Goal: Use online tool/utility: Utilize a website feature to perform a specific function

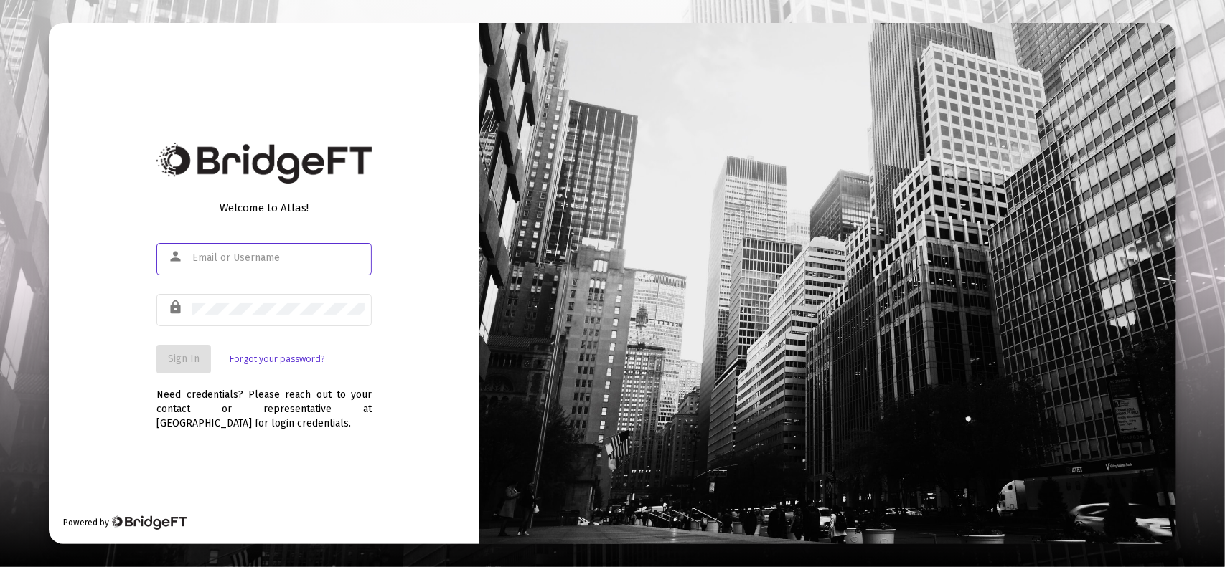
type input "[PERSON_NAME][EMAIL_ADDRESS][DOMAIN_NAME]"
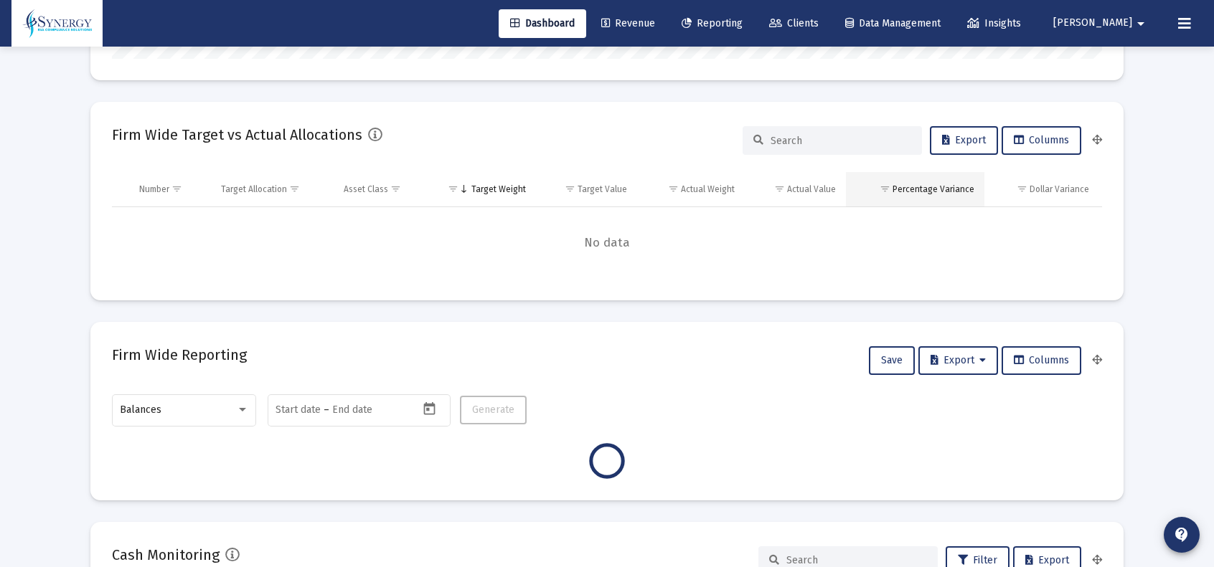
scroll to position [359, 0]
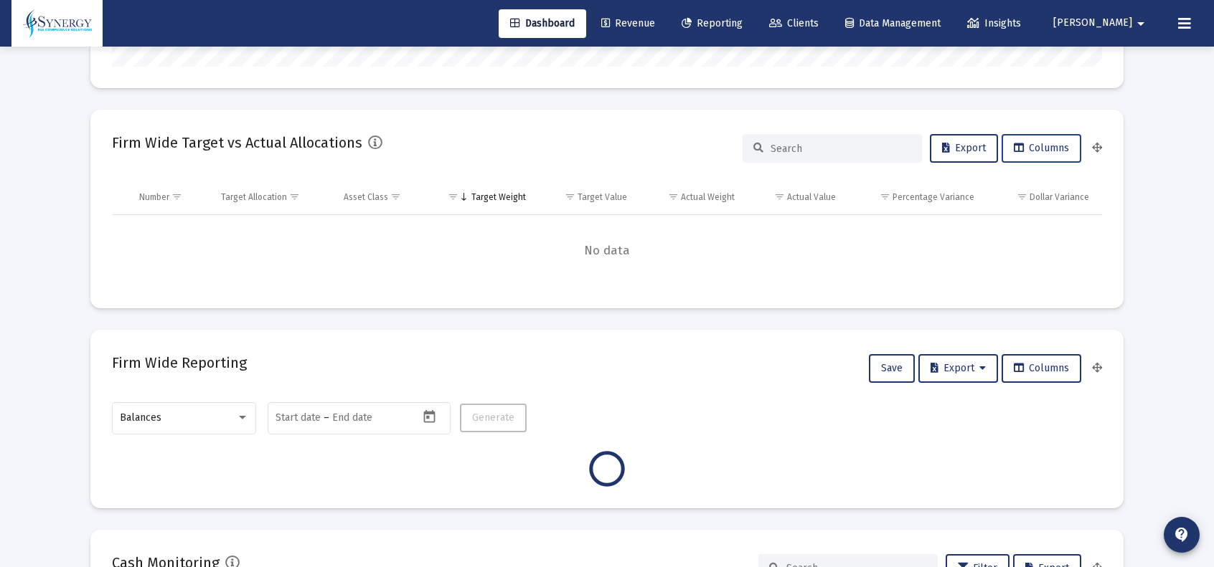
type input "[DATE]"
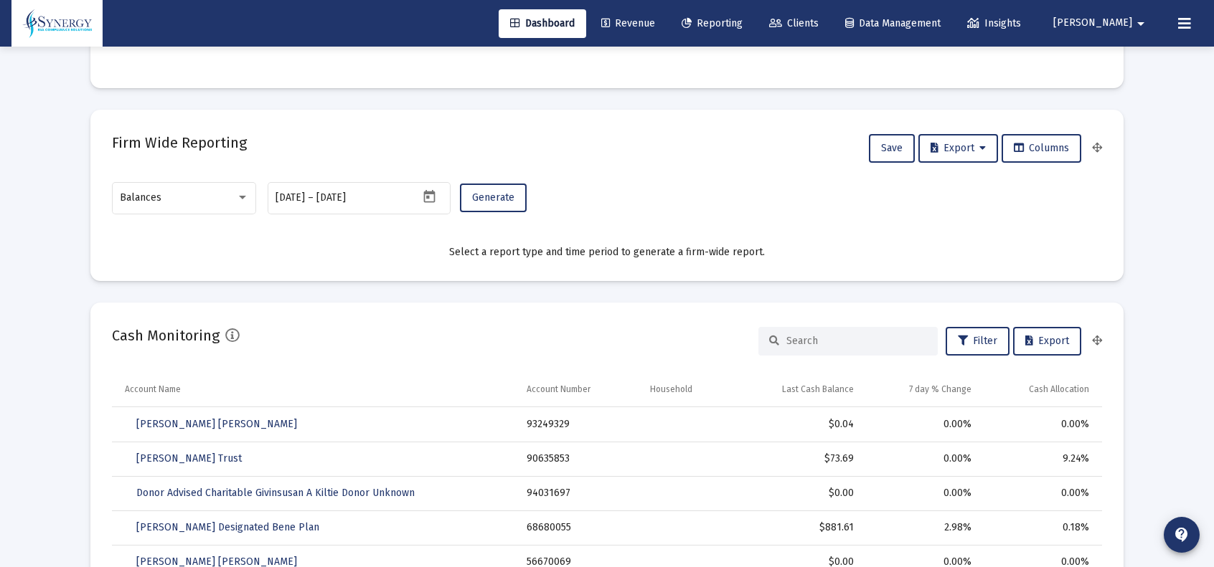
scroll to position [646, 0]
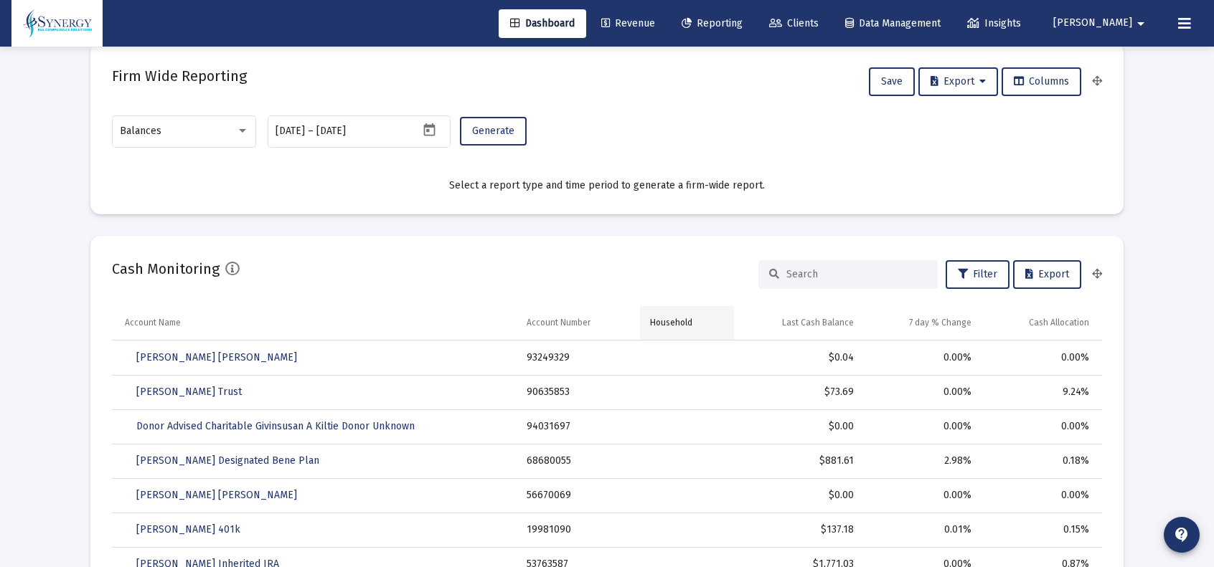
click at [670, 322] on div "Household" at bounding box center [671, 322] width 42 height 11
click at [981, 271] on span "Filter" at bounding box center [977, 274] width 39 height 12
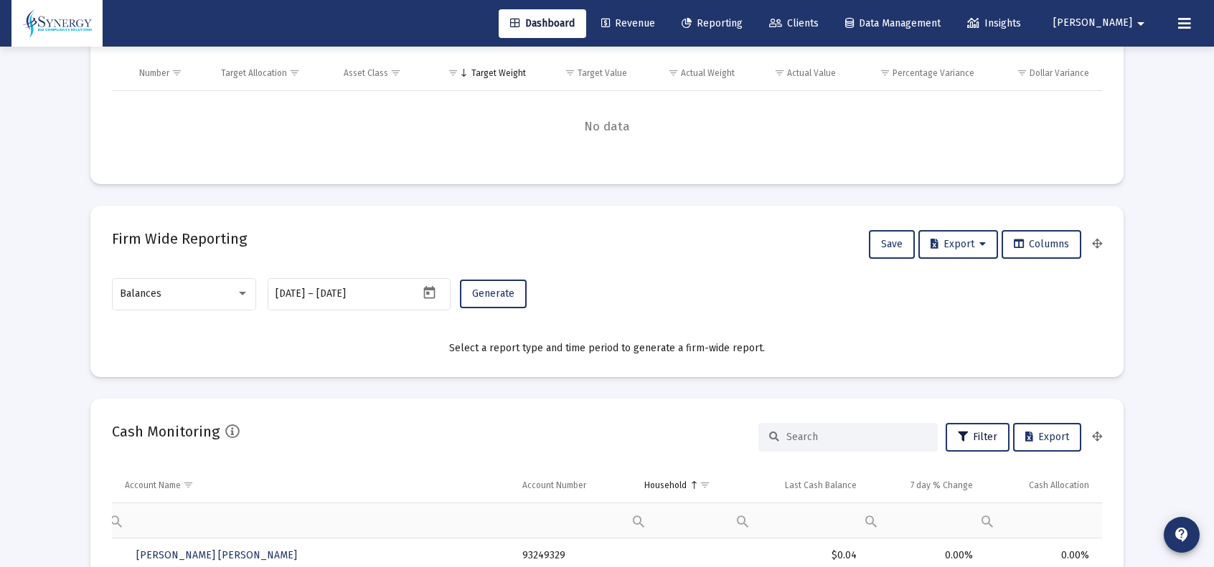
scroll to position [430, 0]
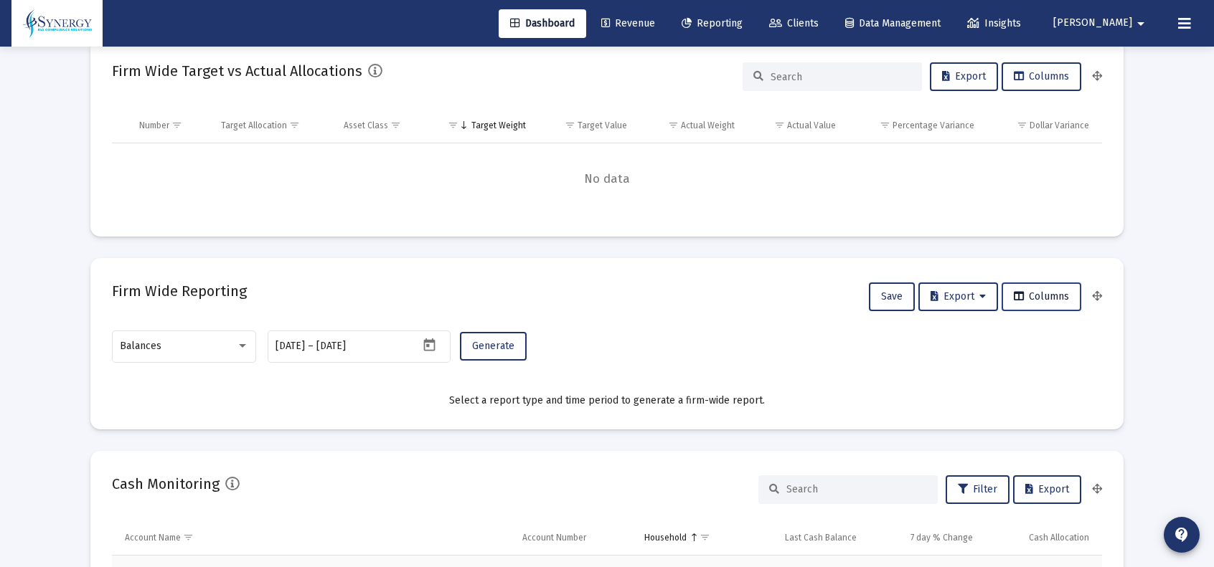
click at [1022, 291] on span "Columns" at bounding box center [1041, 297] width 55 height 12
click at [1016, 296] on icon at bounding box center [1019, 297] width 10 height 10
click at [489, 349] on span "Generate" at bounding box center [493, 346] width 42 height 12
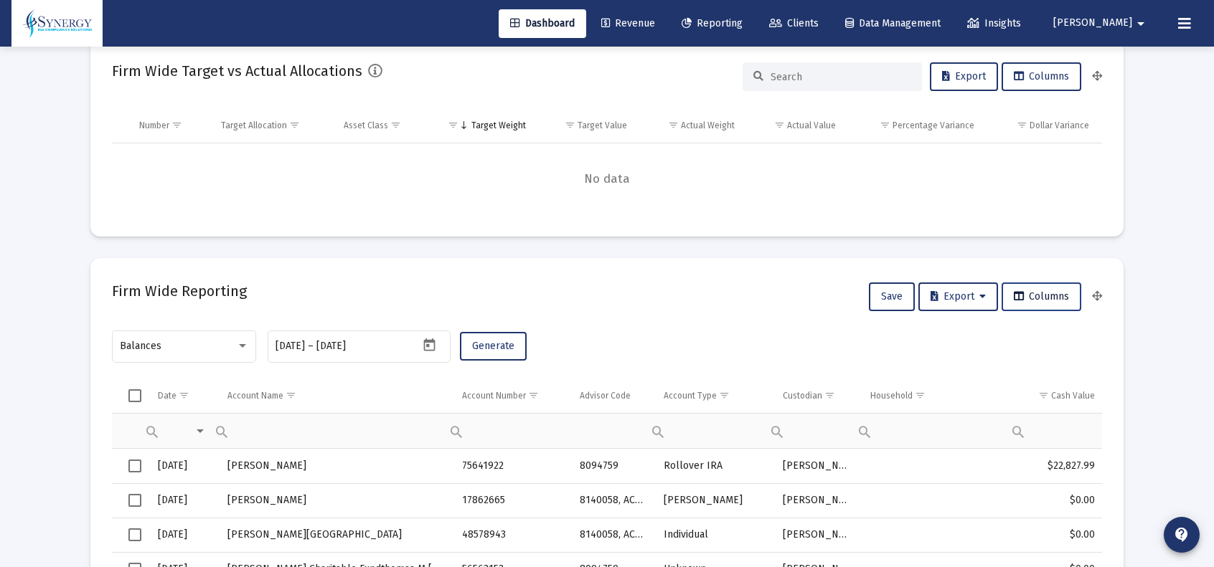
click at [1048, 301] on span "Columns" at bounding box center [1041, 297] width 55 height 12
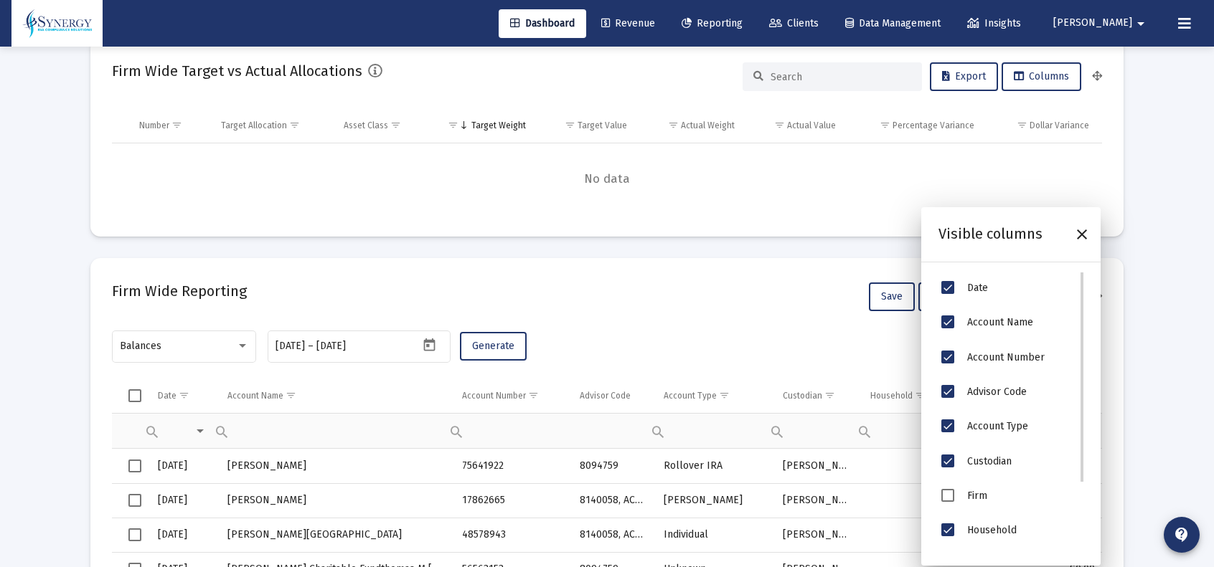
click at [1002, 295] on div "Date" at bounding box center [1022, 289] width 110 height 16
click at [950, 288] on span "Date" at bounding box center [947, 287] width 13 height 13
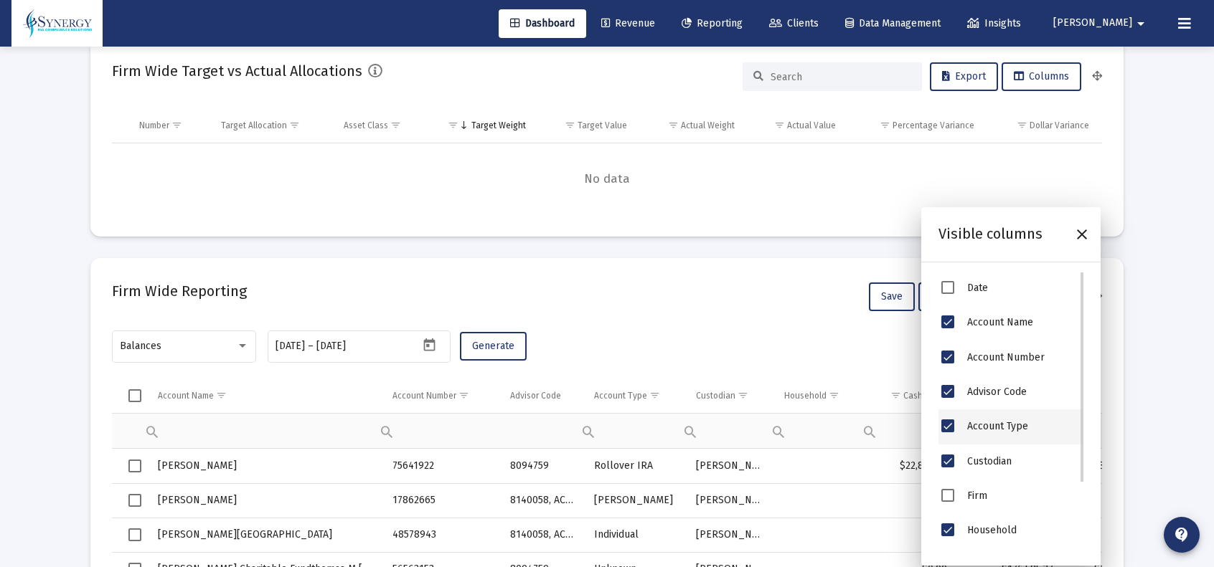
scroll to position [96, 0]
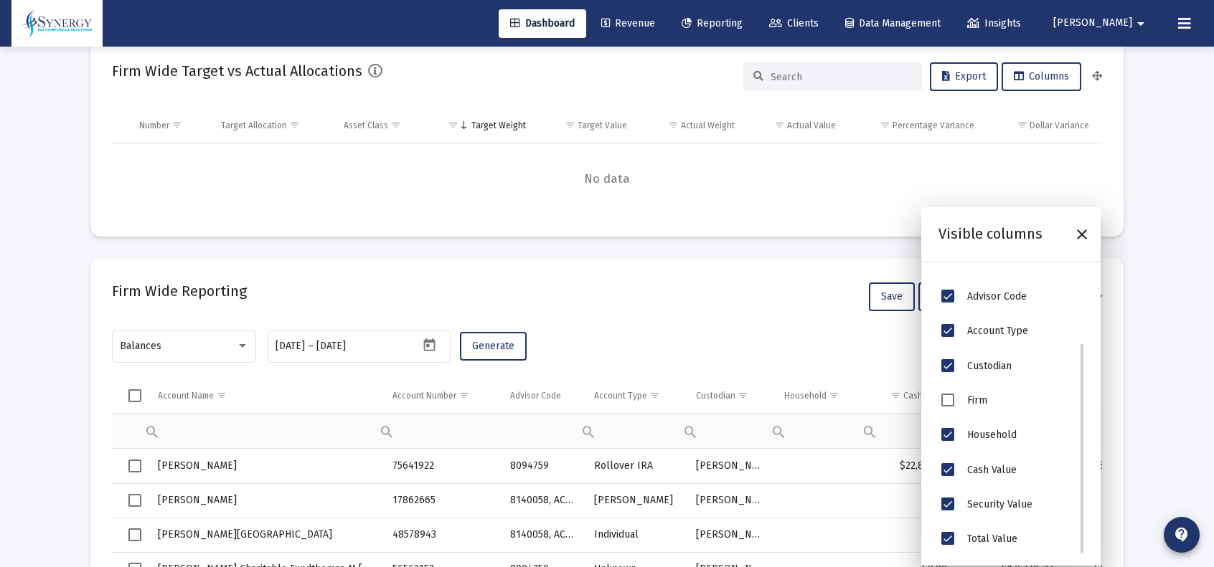
click at [947, 397] on span "Firm" at bounding box center [947, 400] width 13 height 13
click at [947, 433] on span "Household" at bounding box center [947, 434] width 13 height 13
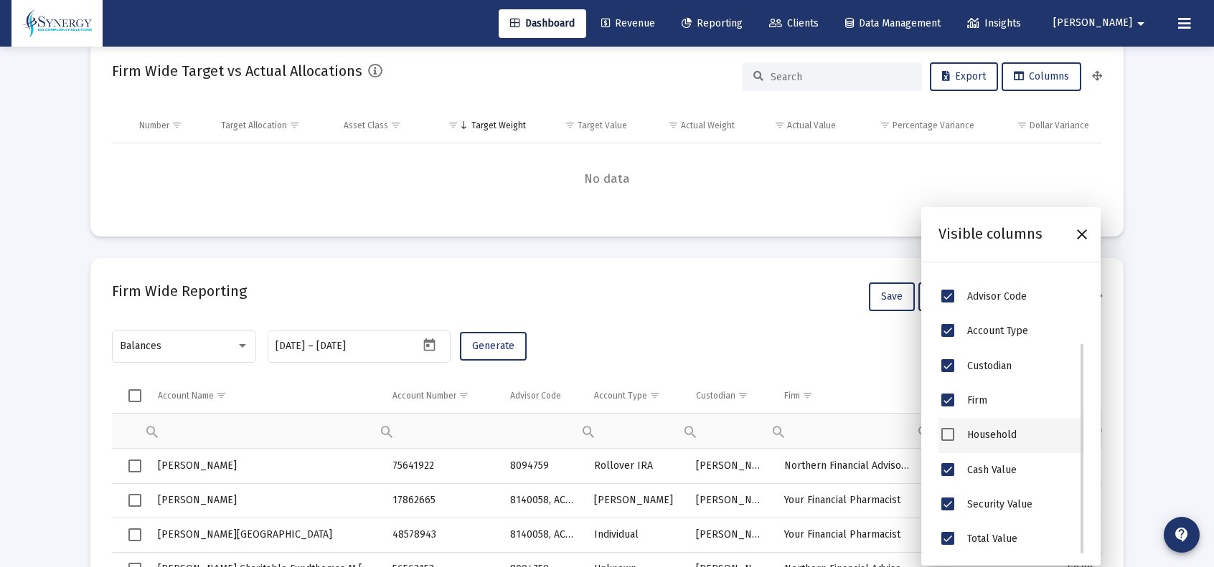
click at [946, 473] on span "Cash Value" at bounding box center [947, 469] width 13 height 13
click at [945, 509] on span "Security Value" at bounding box center [947, 504] width 13 height 13
click at [949, 545] on span "Total Value" at bounding box center [947, 538] width 13 height 13
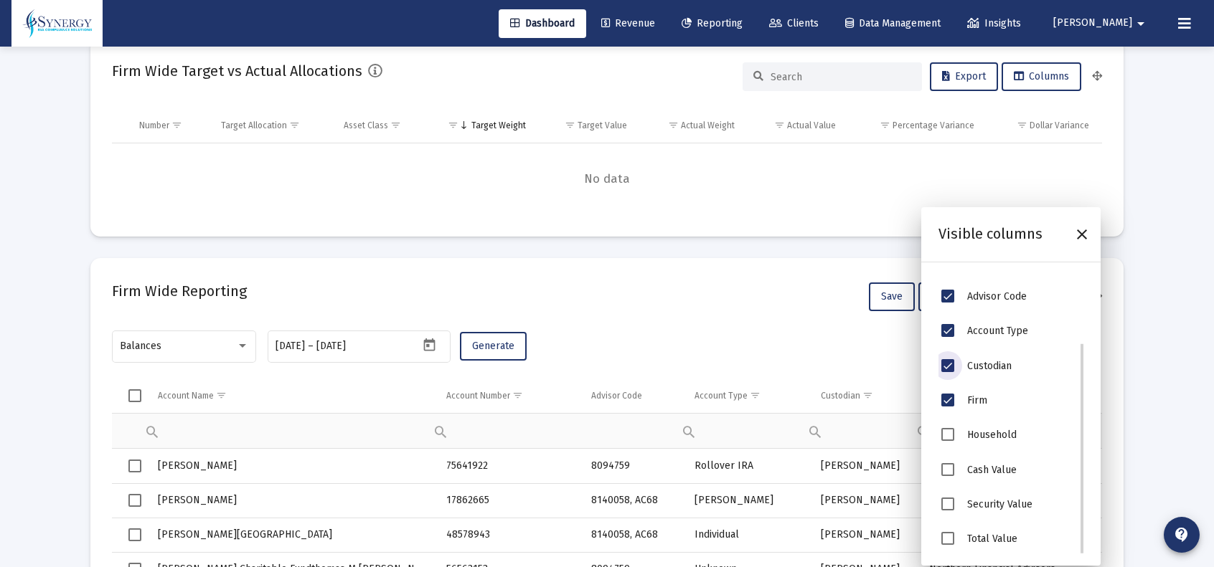
click at [941, 364] on span "Custodian" at bounding box center [947, 365] width 13 height 13
click at [946, 329] on span "Account Type" at bounding box center [947, 330] width 13 height 13
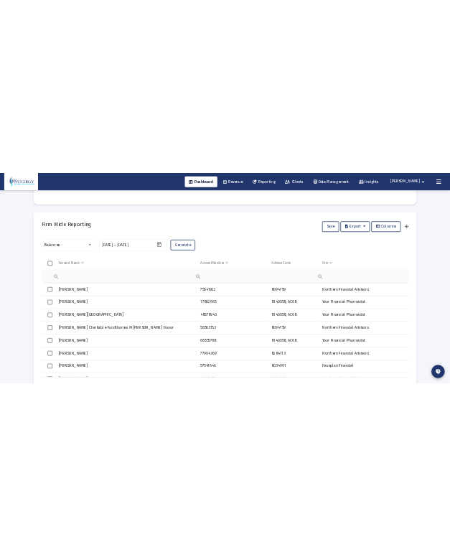
scroll to position [646, 0]
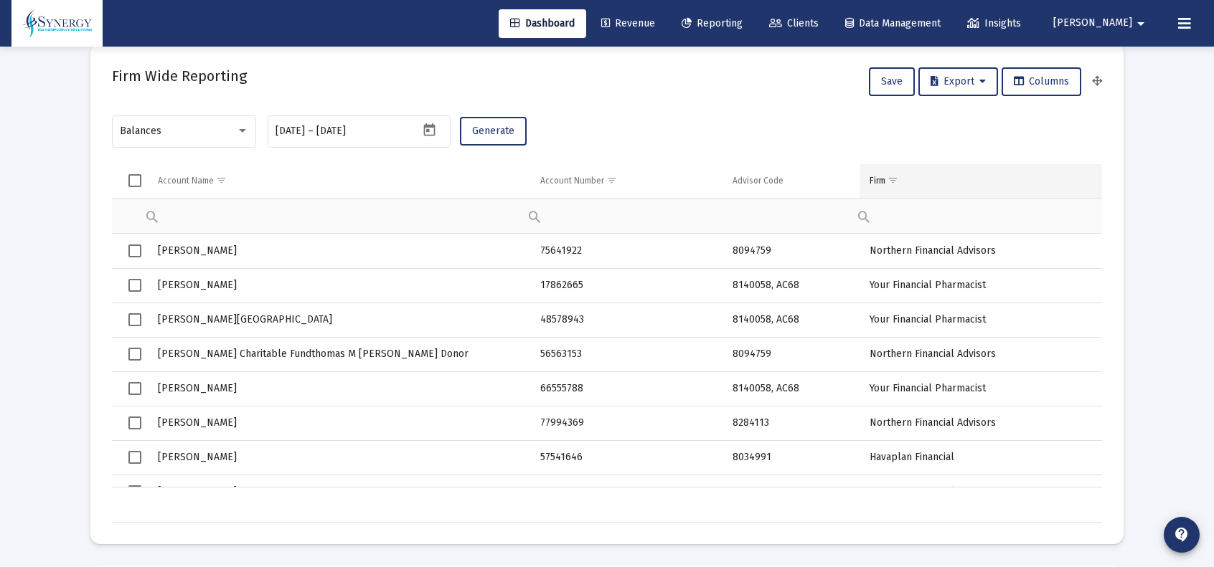
click at [892, 177] on span "Show filter options for column 'Firm'" at bounding box center [892, 180] width 11 height 11
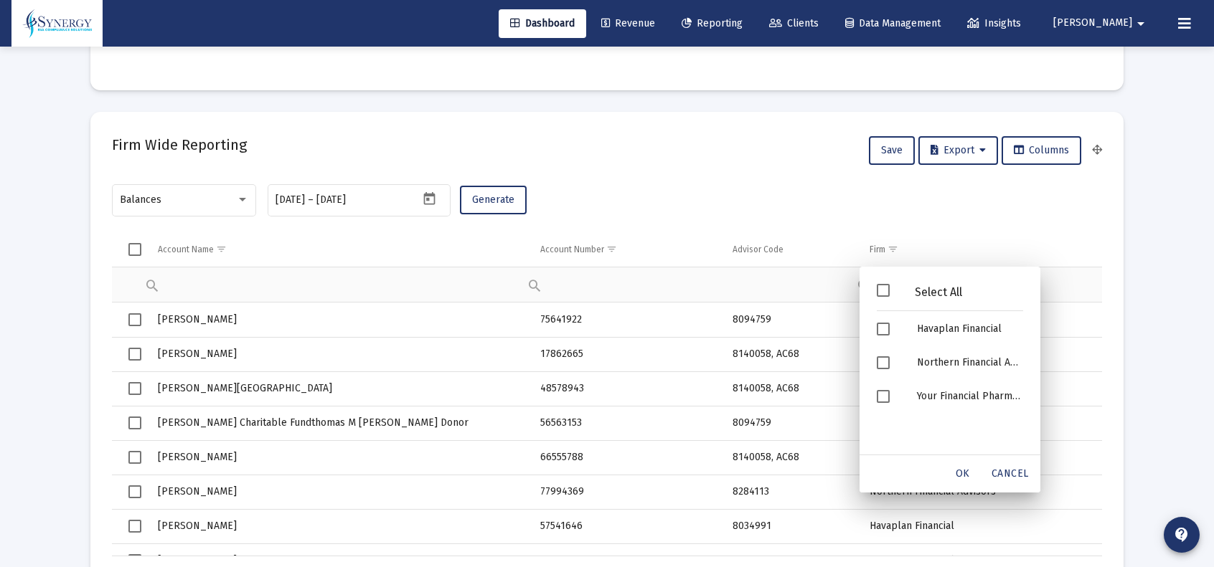
scroll to position [287, 533]
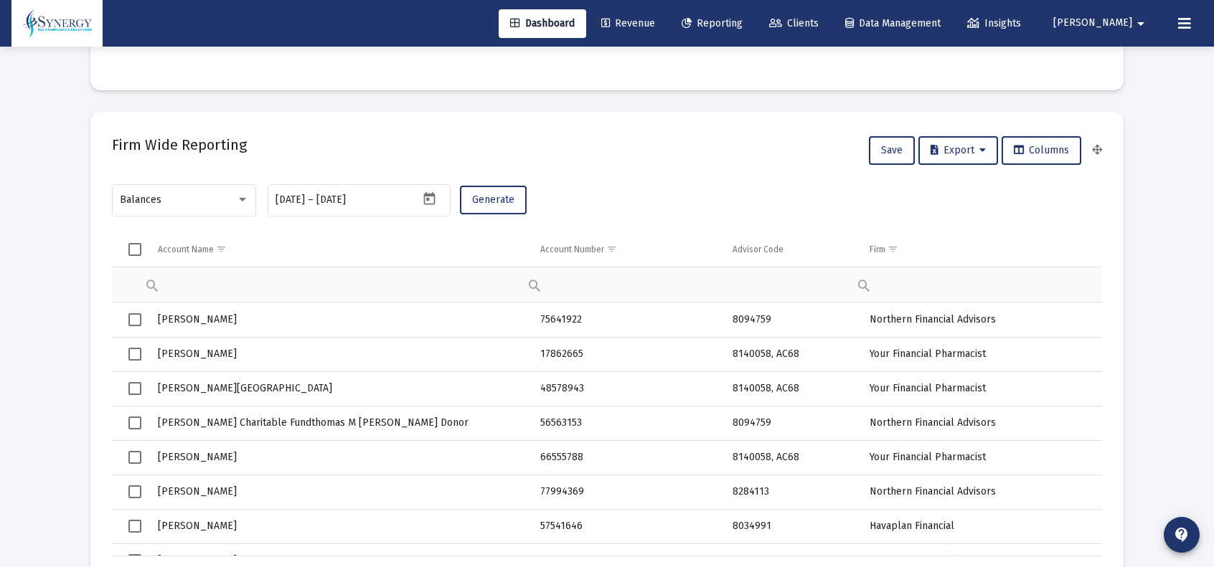
click at [608, 133] on div "Firm Wide Reporting Save Export Columns" at bounding box center [607, 150] width 990 height 34
